Goal: Task Accomplishment & Management: Manage account settings

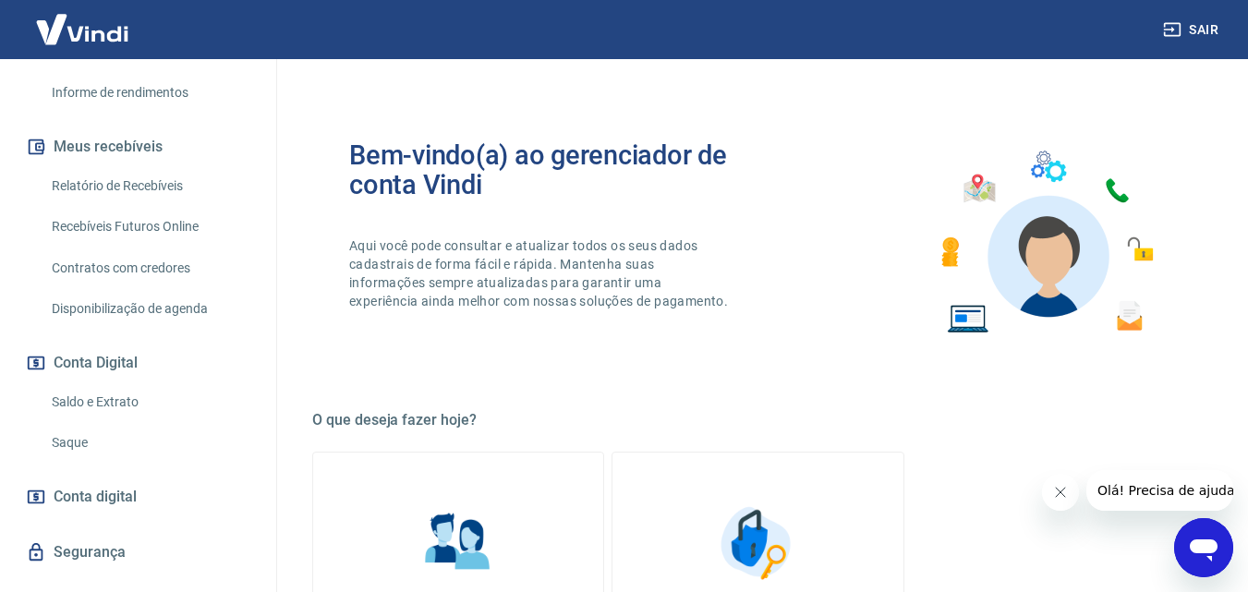
scroll to position [372, 0]
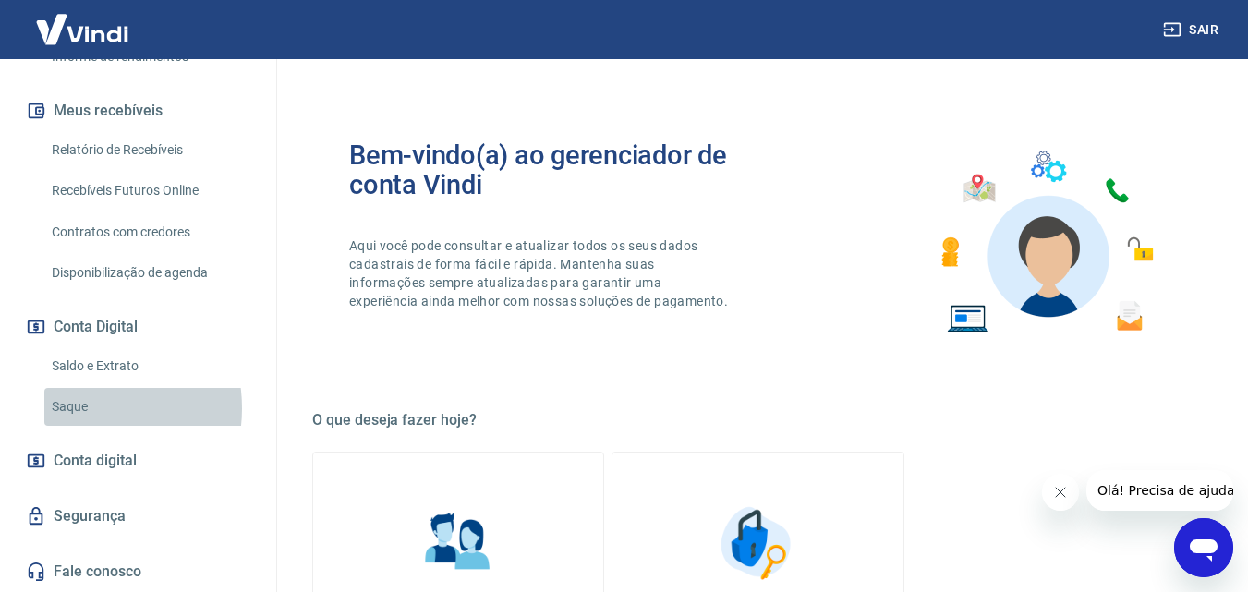
click at [76, 407] on link "Saque" at bounding box center [149, 407] width 210 height 38
